Goal: Information Seeking & Learning: Learn about a topic

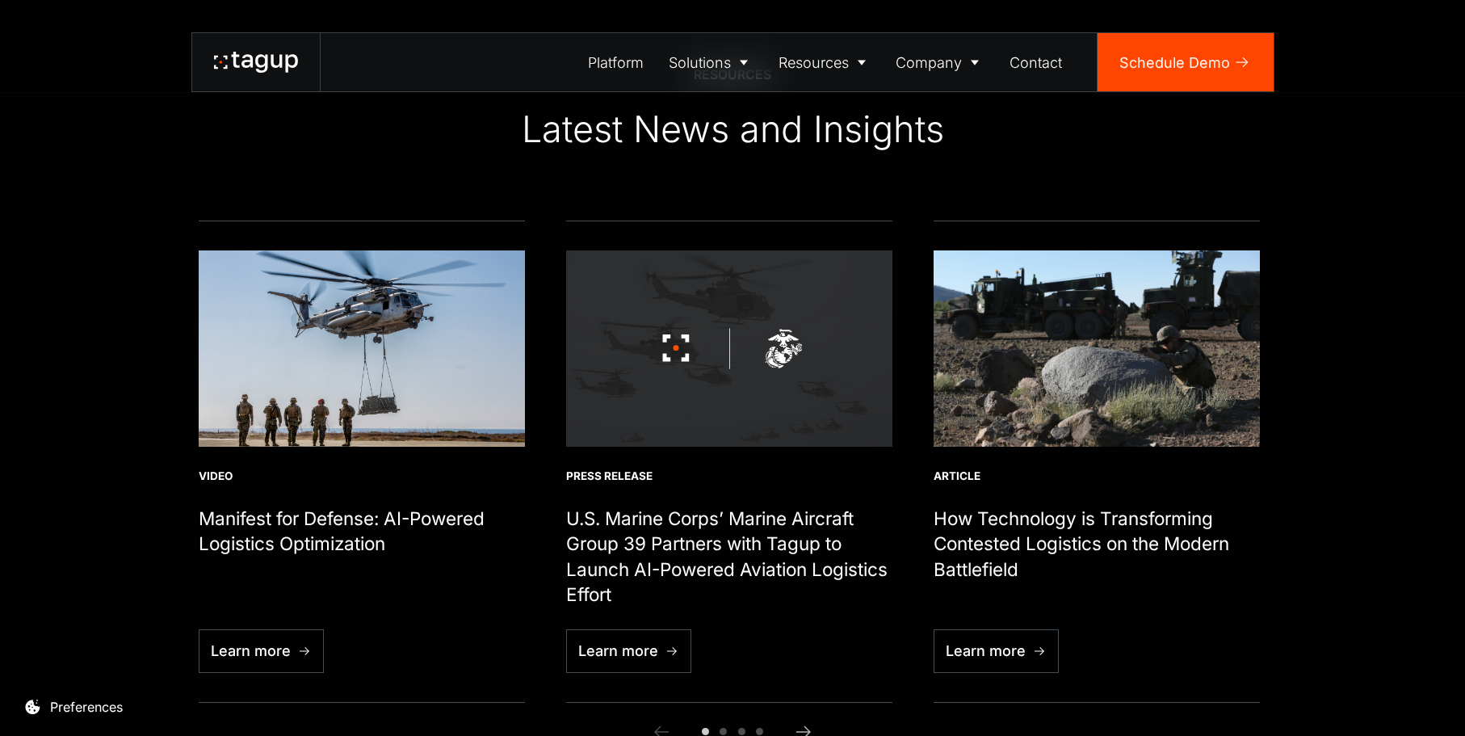
scroll to position [5699, 0]
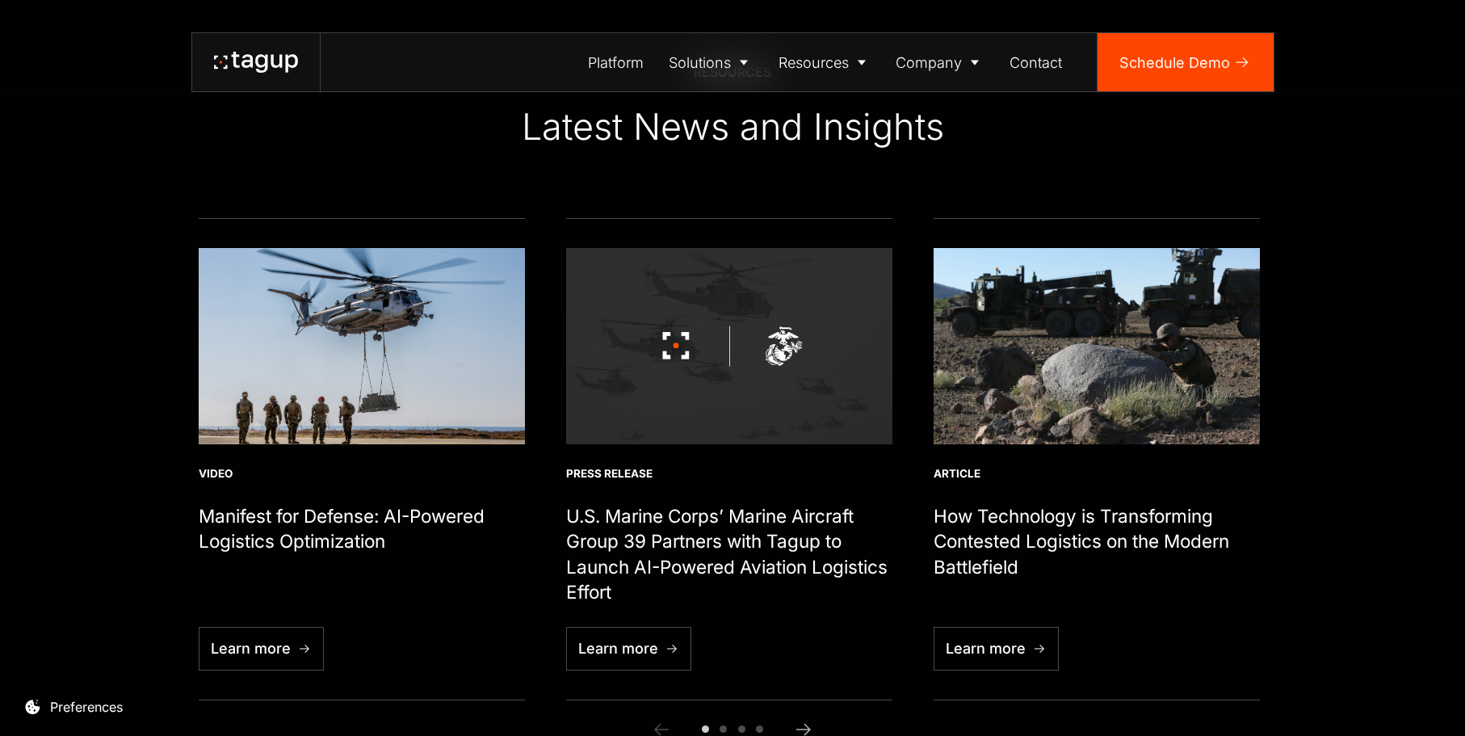
click at [363, 556] on div "1 / 6" at bounding box center [362, 565] width 326 height 22
click at [364, 401] on img "1 / 6" at bounding box center [362, 345] width 326 height 195
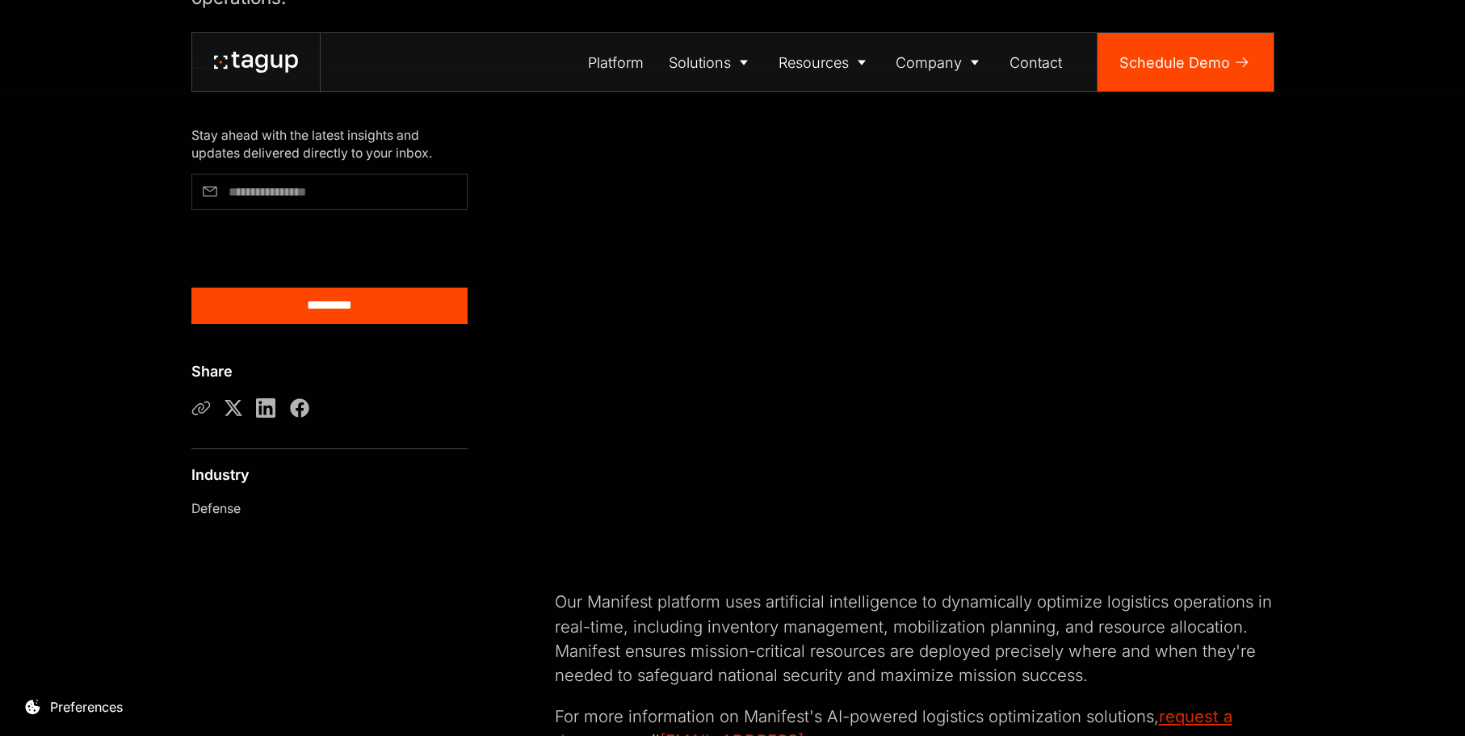
scroll to position [558, 0]
